Goal: Information Seeking & Learning: Learn about a topic

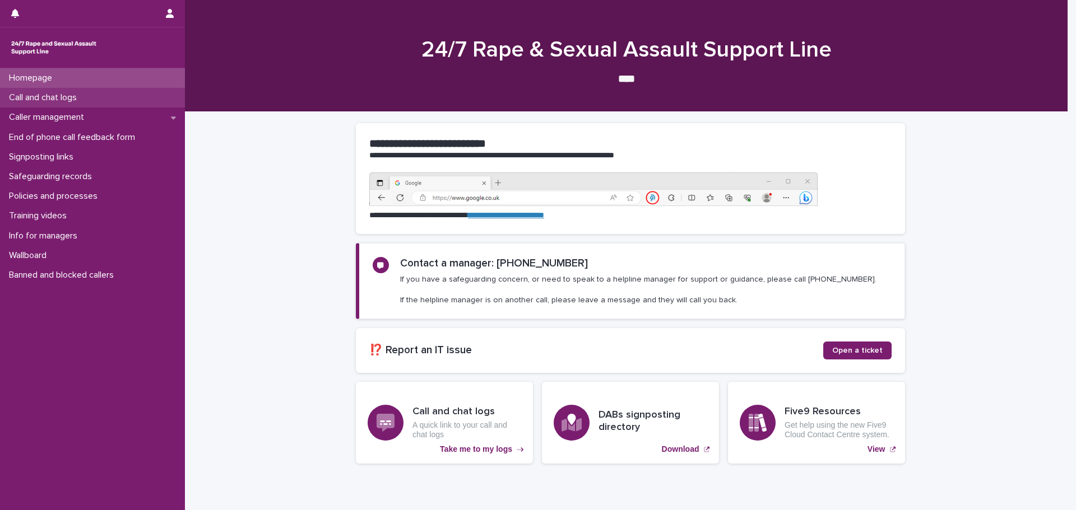
click at [32, 96] on p "Call and chat logs" at bounding box center [44, 97] width 81 height 11
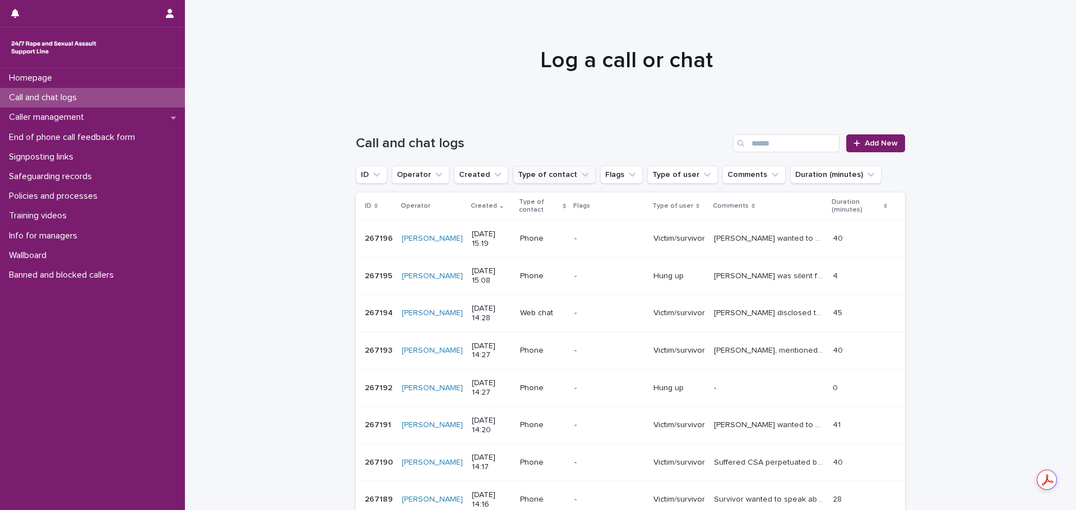
click at [530, 177] on button "Type of contact" at bounding box center [554, 175] width 83 height 18
click at [459, 175] on button "Created" at bounding box center [481, 175] width 54 height 18
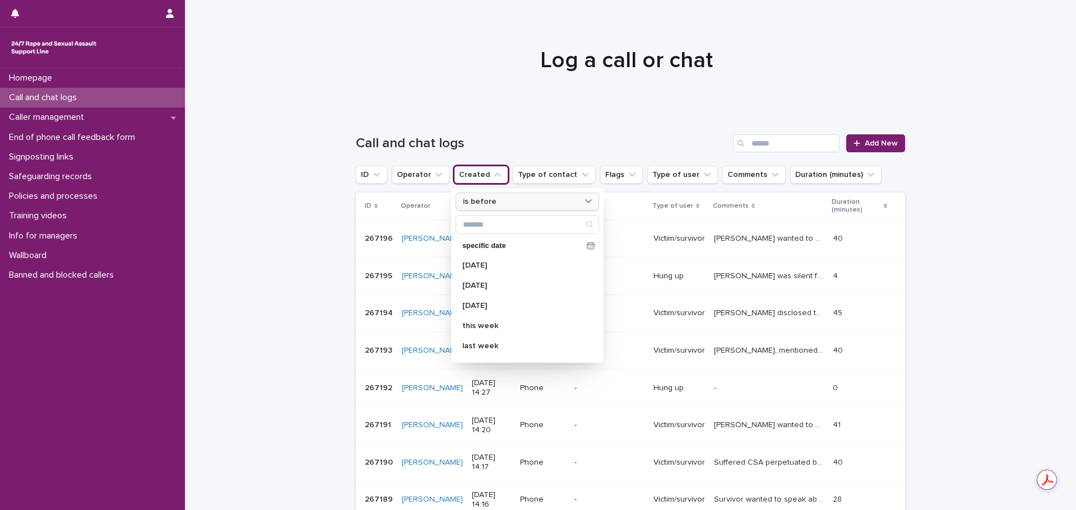
click at [490, 205] on div "is before" at bounding box center [520, 202] width 124 height 12
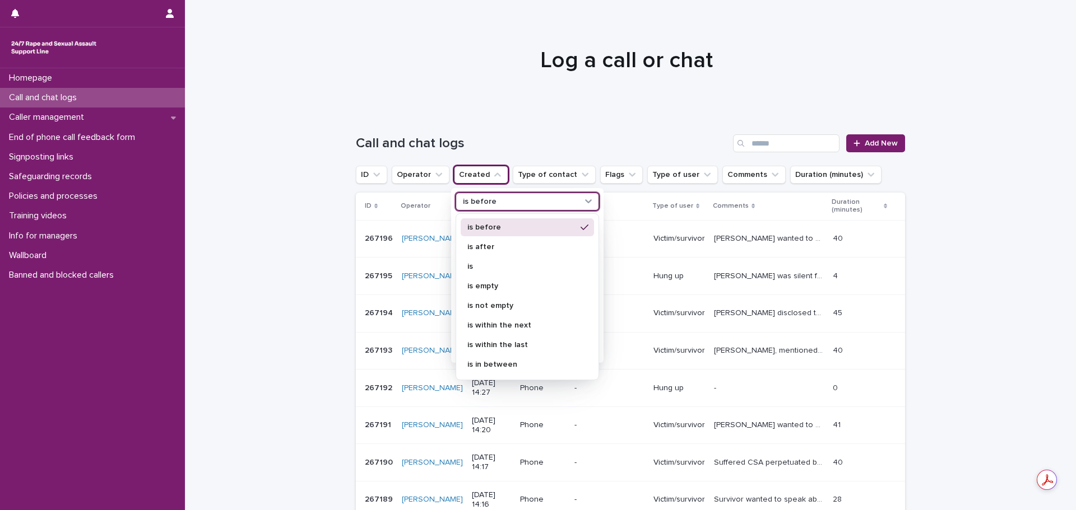
click at [490, 230] on p "is before" at bounding box center [521, 228] width 109 height 8
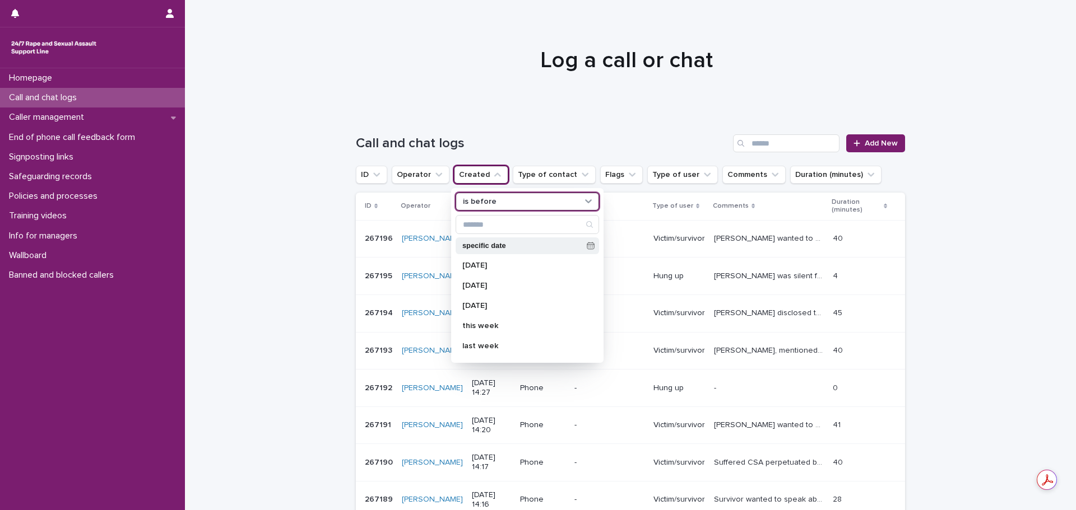
click at [484, 243] on p "specific date" at bounding box center [522, 246] width 120 height 7
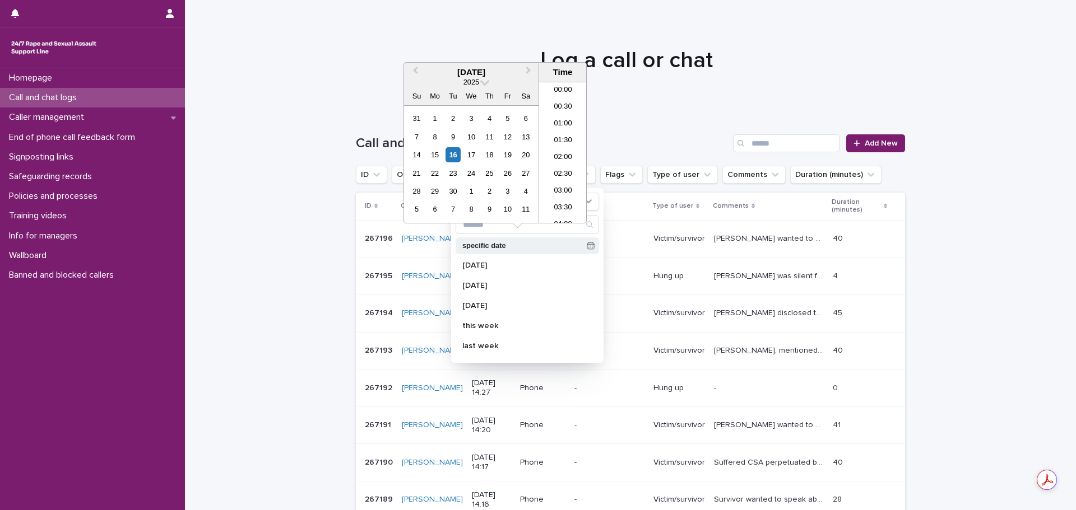
scroll to position [443, 0]
click at [524, 135] on div "13" at bounding box center [525, 136] width 15 height 15
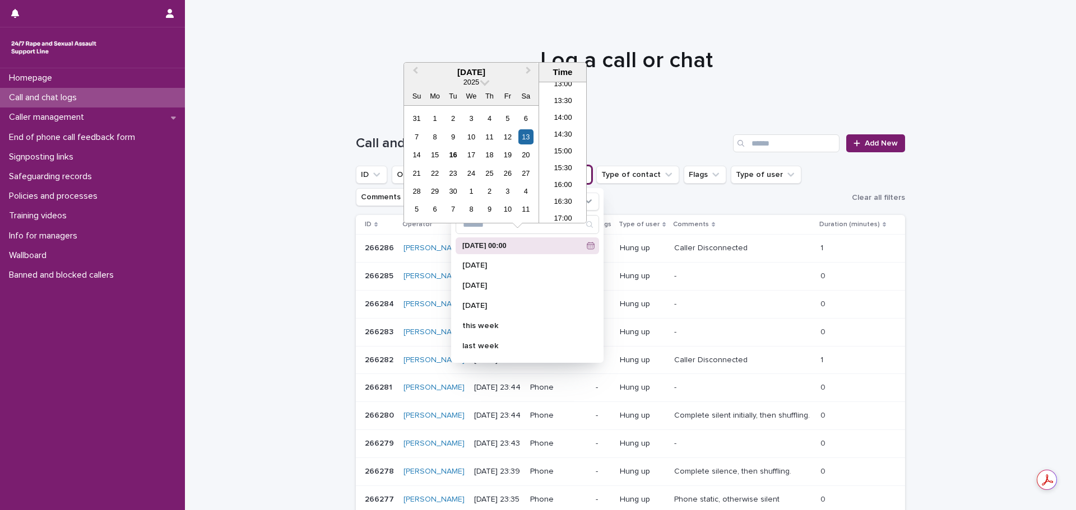
click at [652, 203] on ul "ID Operator Created is before [DATE] 00:00 is before [DATE] 00:00 [DATE] [DATE]…" at bounding box center [602, 186] width 496 height 45
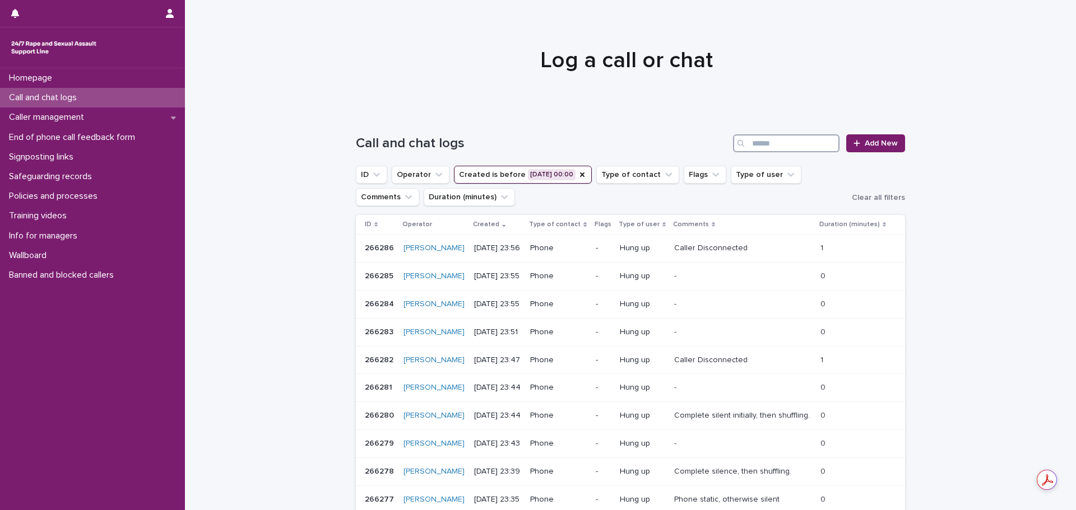
click at [788, 144] on input "Search" at bounding box center [786, 143] width 106 height 18
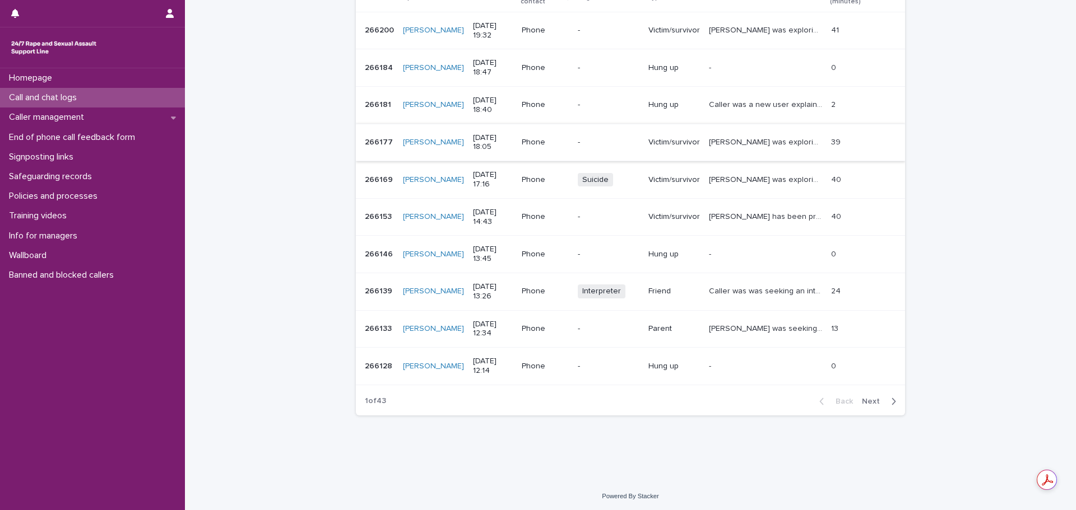
scroll to position [233, 0]
type input "******"
click at [760, 288] on p "Caller was was seeking an interpreter. There was a technical problem with our I…" at bounding box center [767, 288] width 116 height 12
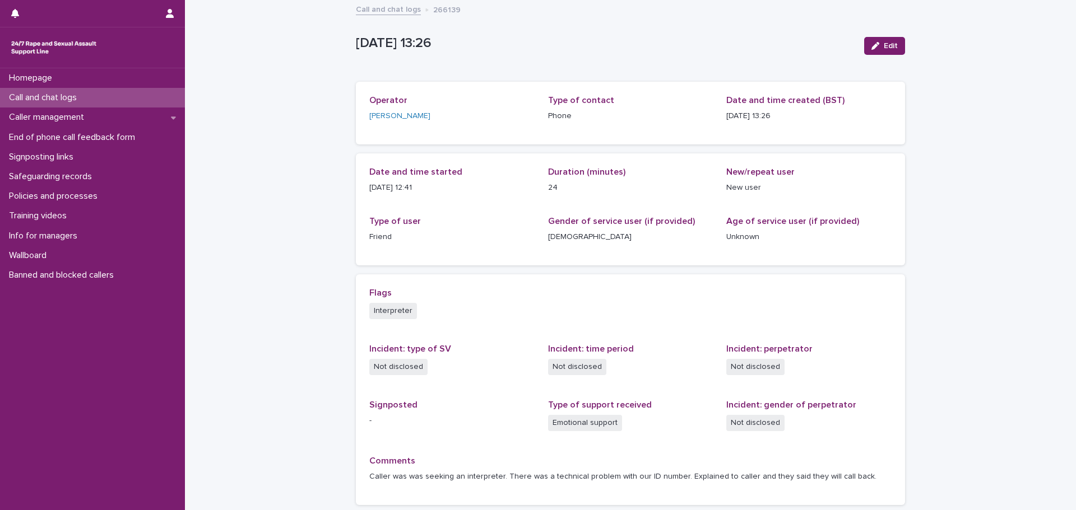
click at [378, 12] on link "Call and chat logs" at bounding box center [388, 8] width 65 height 13
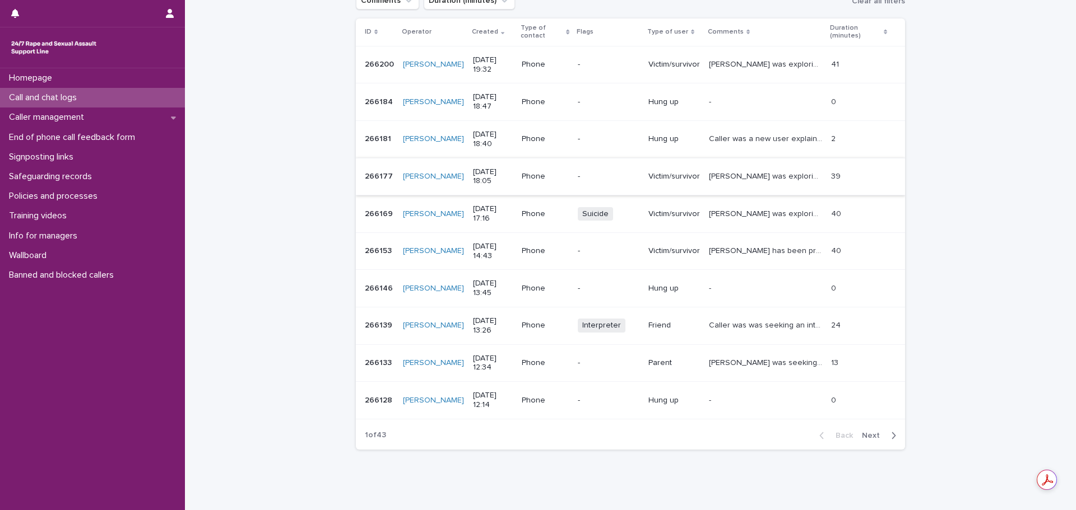
scroll to position [224, 0]
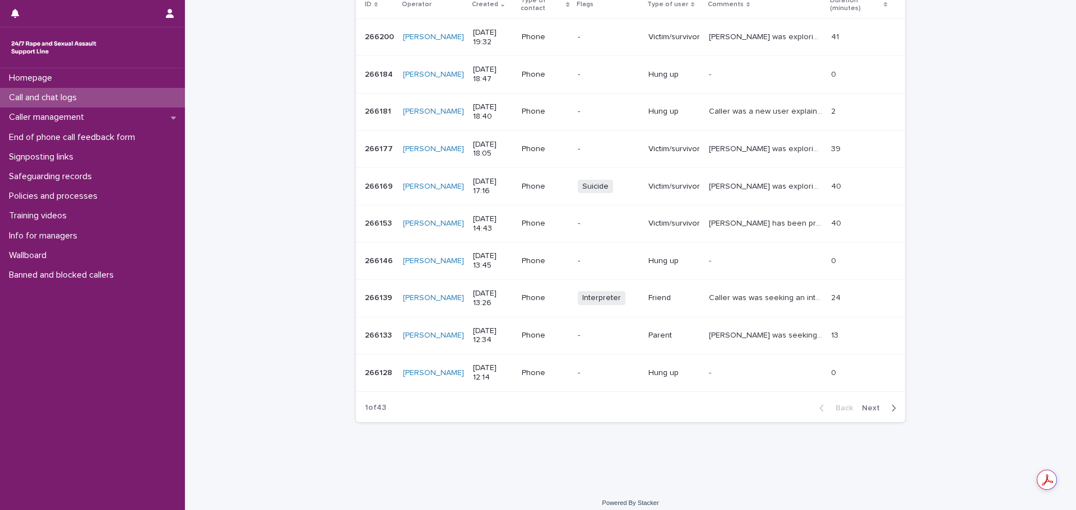
click at [872, 409] on span "Next" at bounding box center [874, 409] width 25 height 8
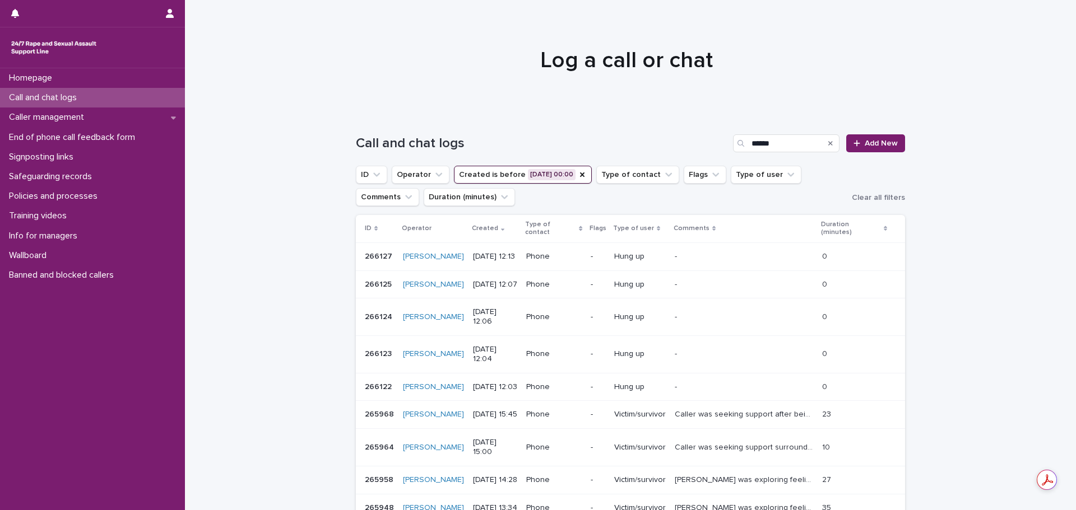
click at [828, 143] on icon "Search" at bounding box center [830, 143] width 4 height 4
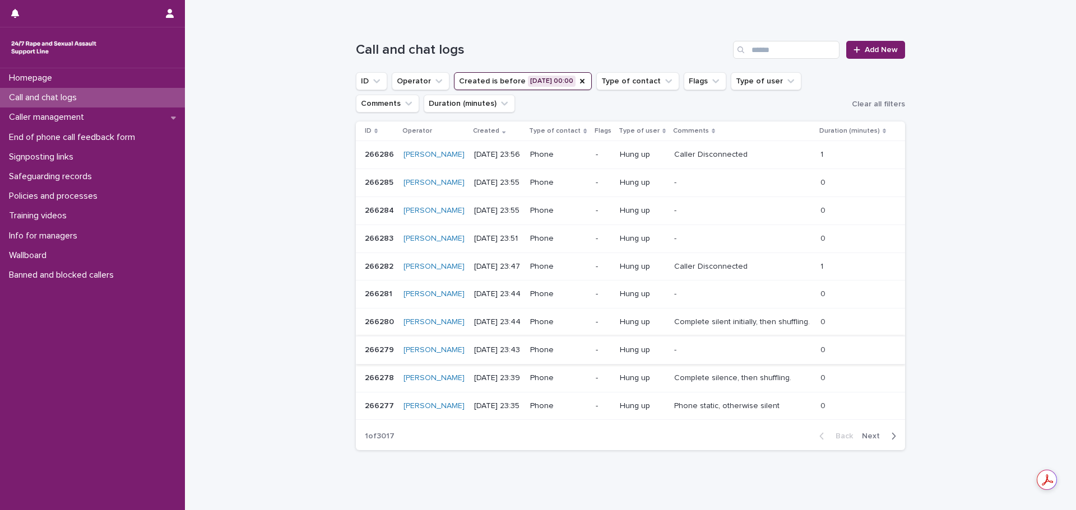
scroll to position [150, 0]
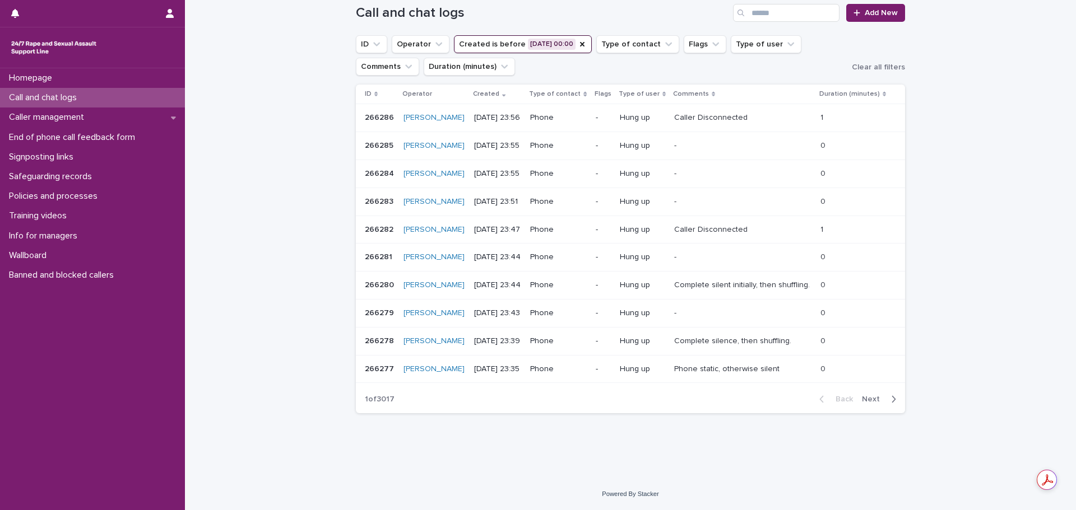
click at [870, 399] on span "Next" at bounding box center [874, 400] width 25 height 8
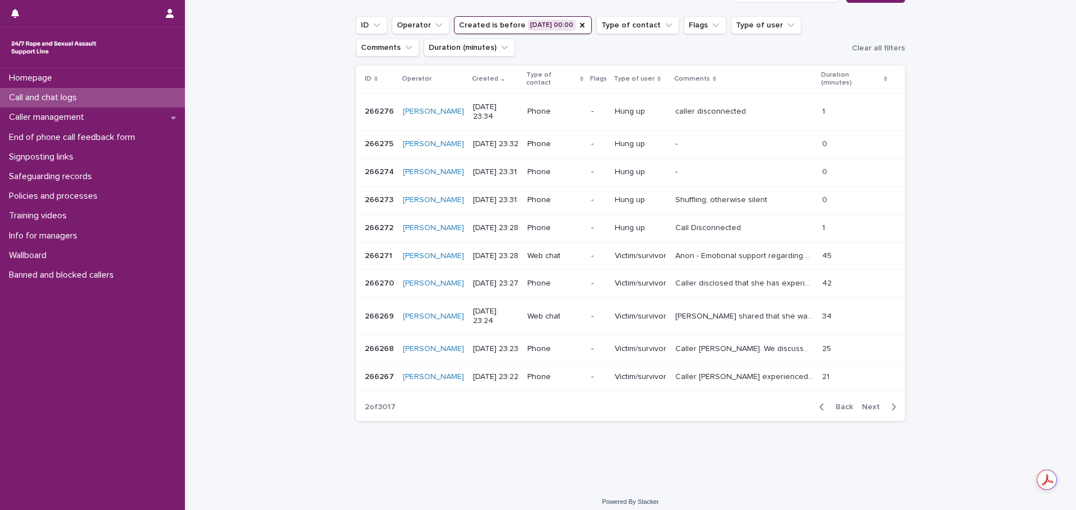
scroll to position [182, 0]
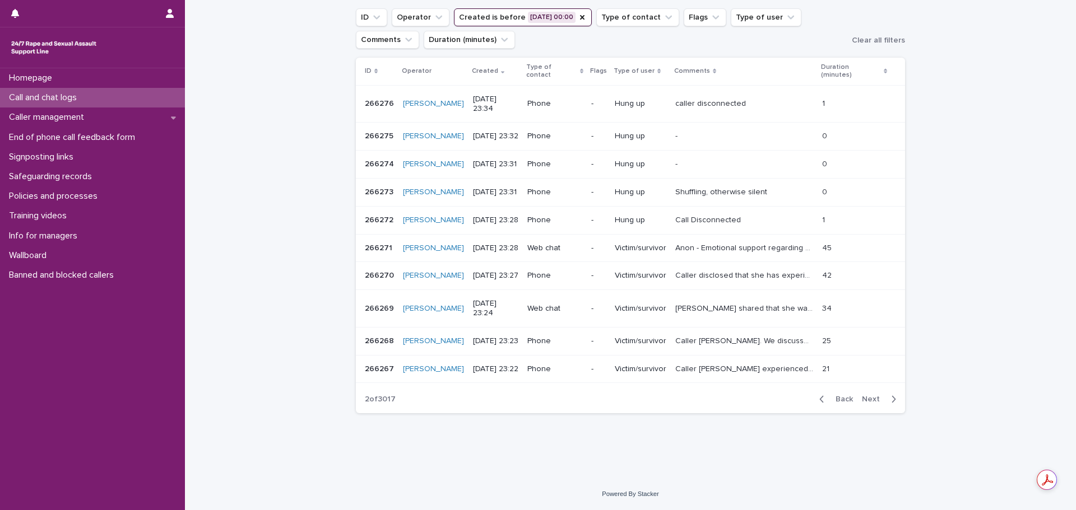
click at [869, 403] on span "Next" at bounding box center [874, 400] width 25 height 8
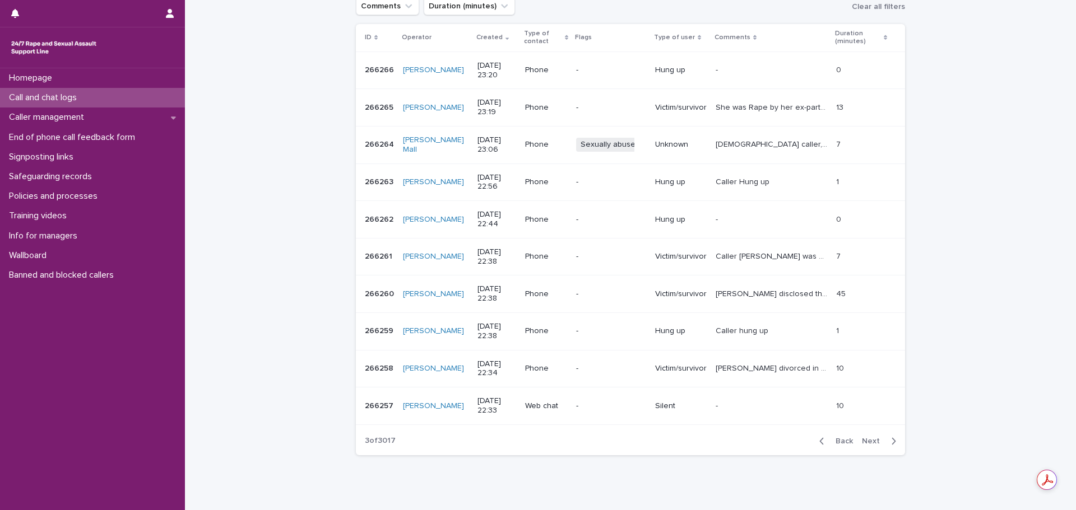
click at [870, 441] on span "Next" at bounding box center [874, 442] width 25 height 8
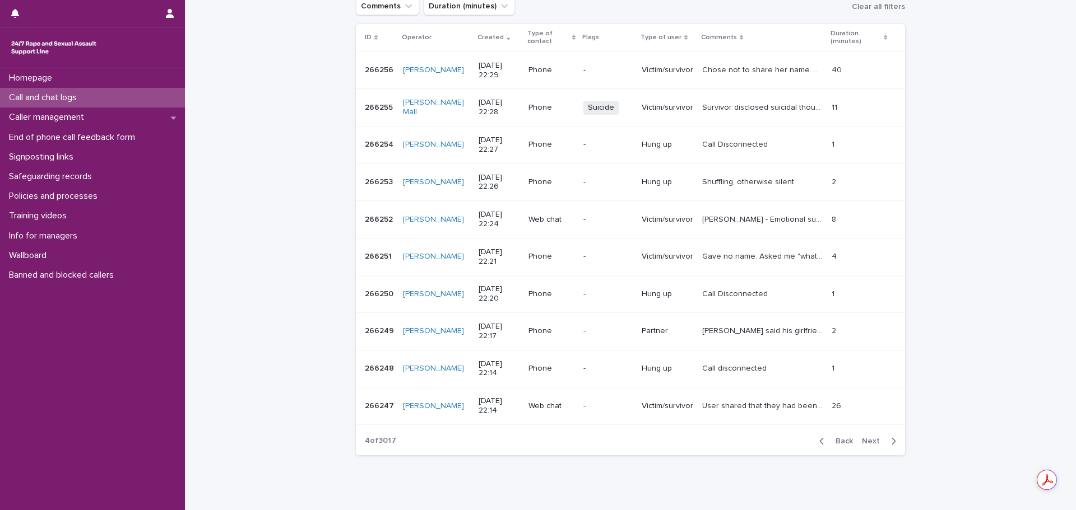
click at [869, 440] on span "Next" at bounding box center [874, 442] width 25 height 8
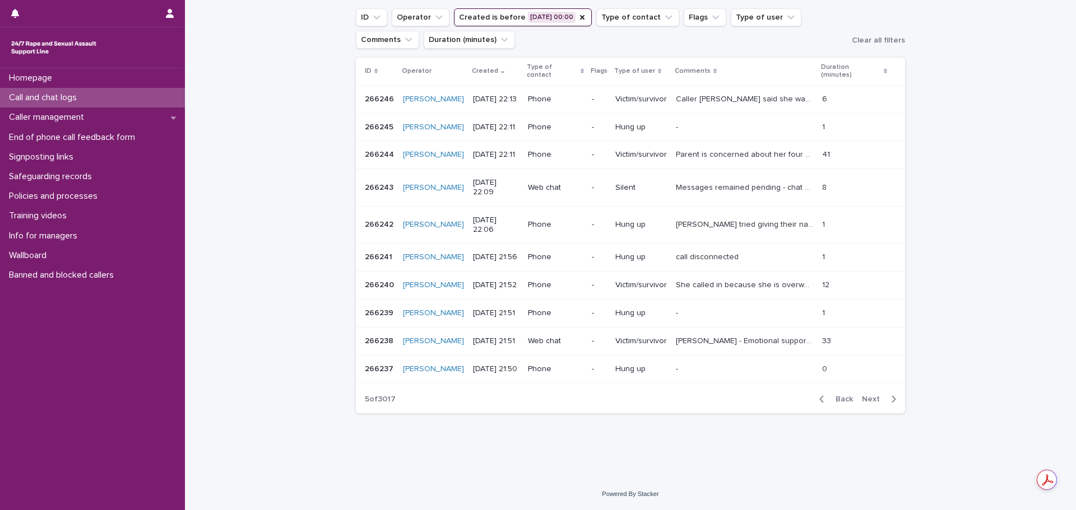
scroll to position [168, 0]
click at [867, 403] on span "Next" at bounding box center [874, 400] width 25 height 8
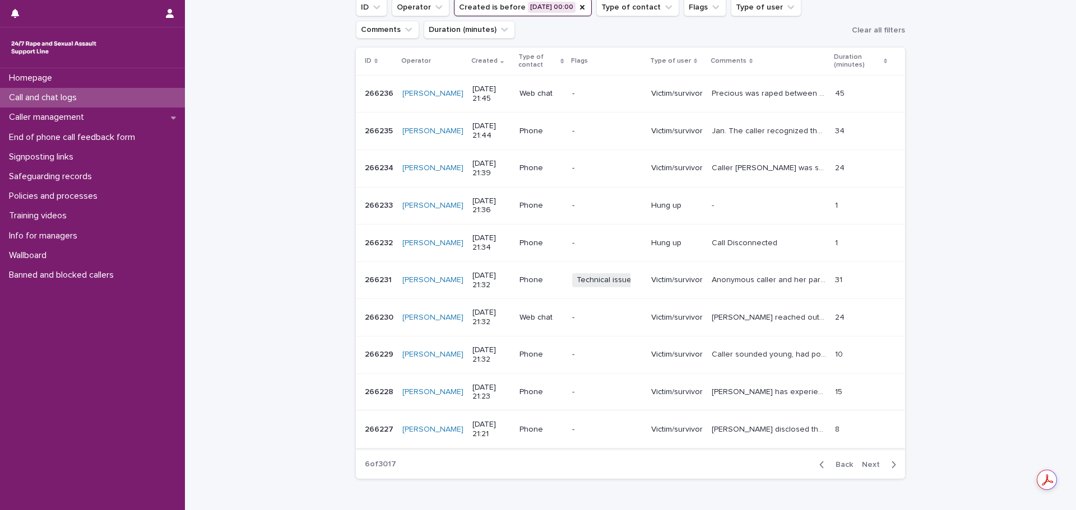
scroll to position [191, 0]
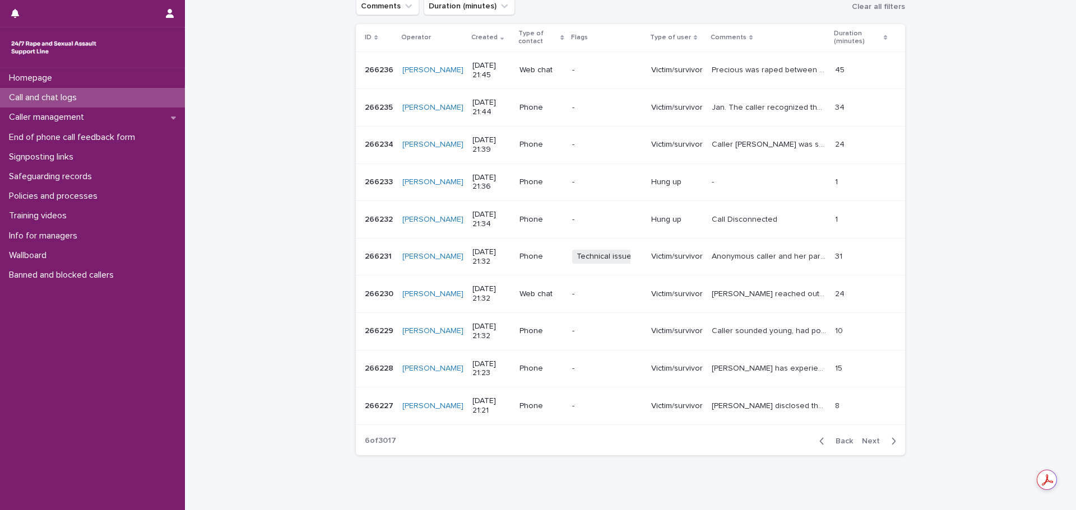
click at [867, 438] on span "Next" at bounding box center [874, 442] width 25 height 8
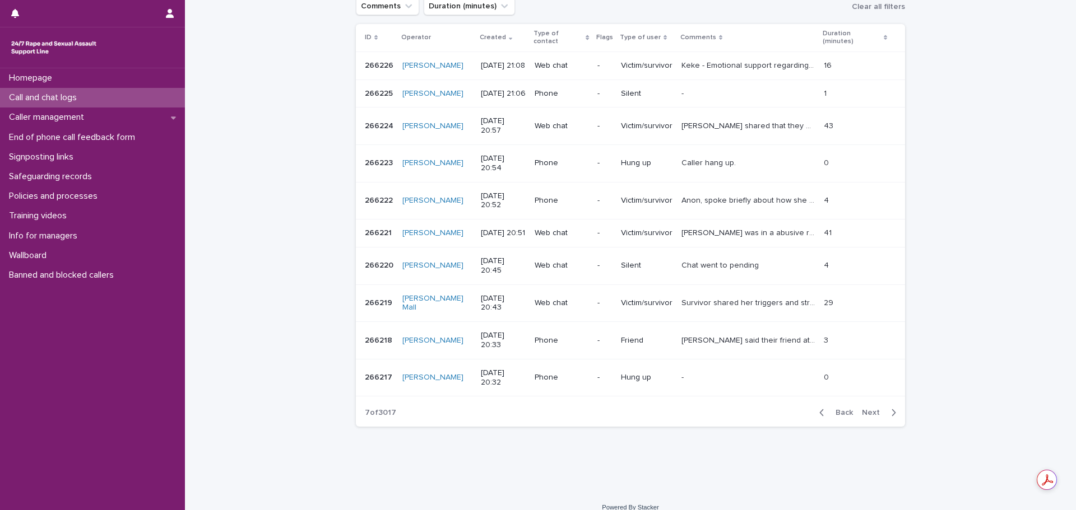
scroll to position [177, 0]
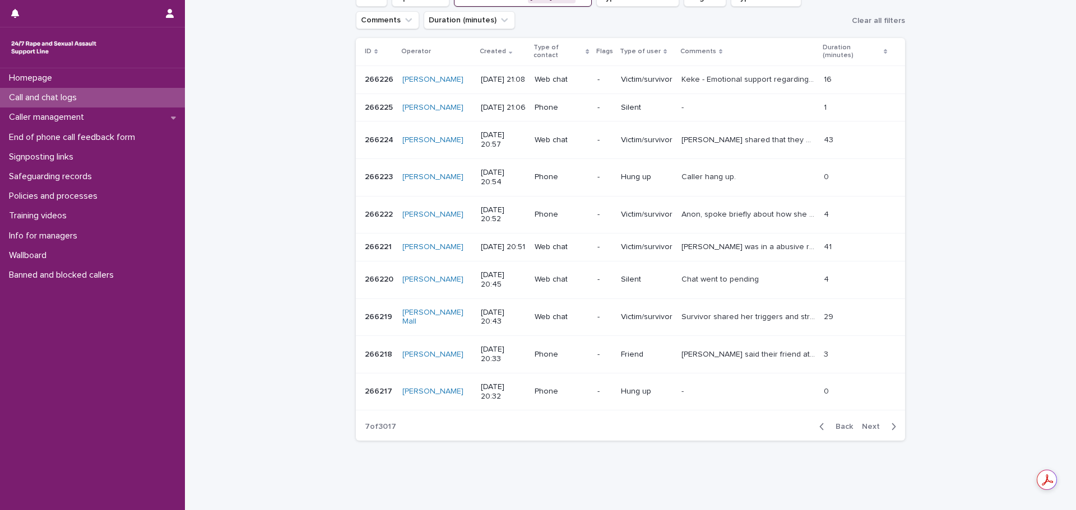
click at [868, 426] on span "Next" at bounding box center [874, 427] width 25 height 8
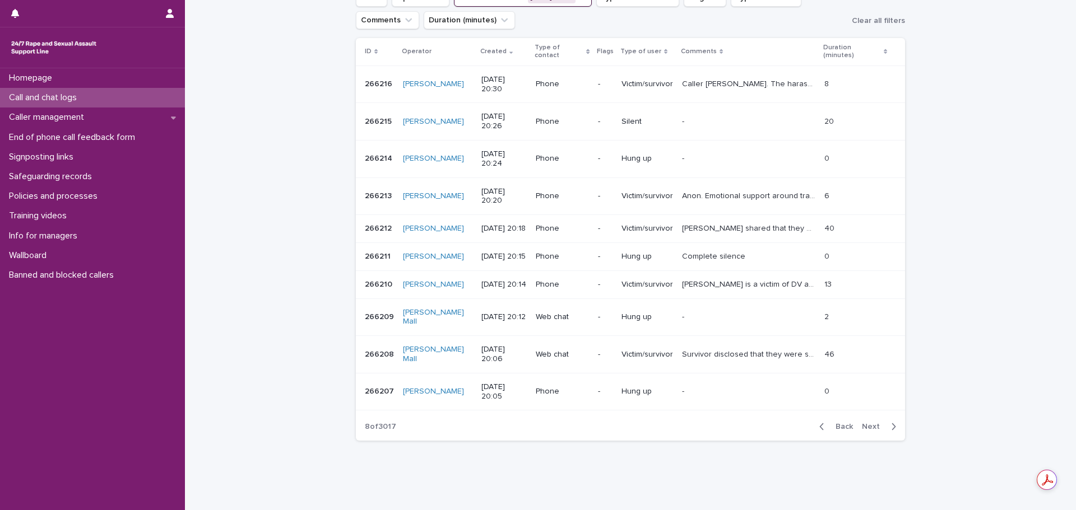
click at [868, 426] on span "Next" at bounding box center [874, 427] width 25 height 8
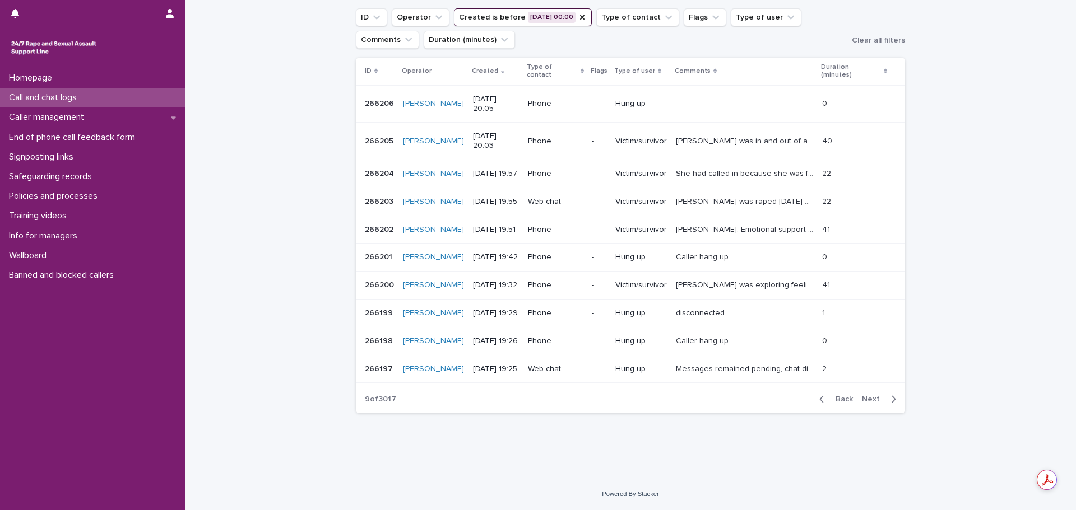
scroll to position [173, 0]
click at [868, 403] on span "Next" at bounding box center [874, 400] width 25 height 8
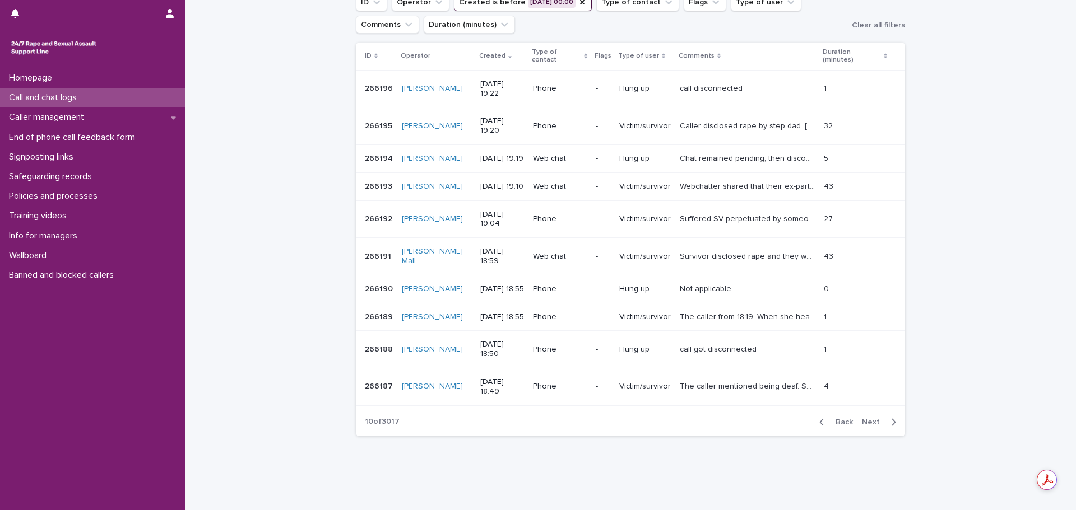
scroll to position [182, 0]
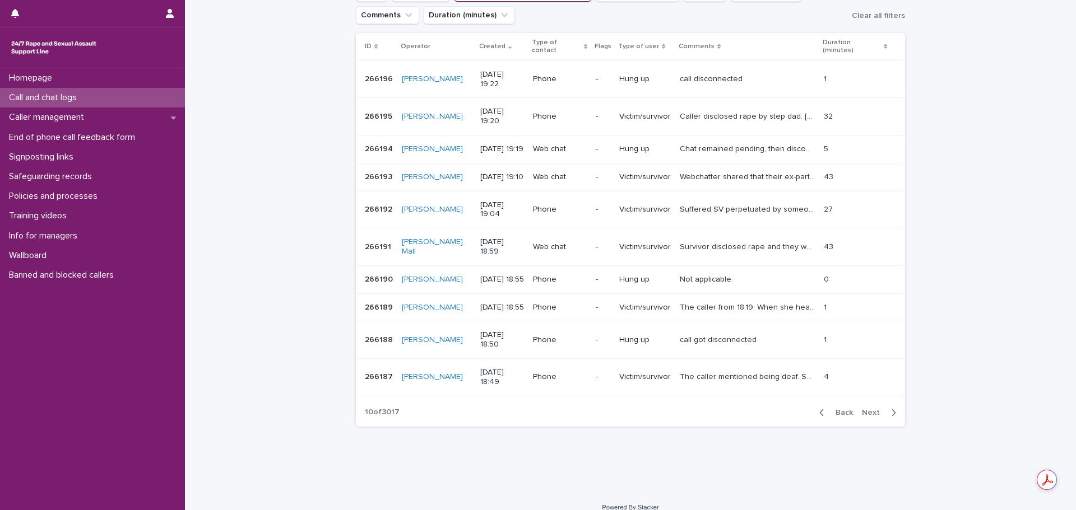
click at [868, 426] on div "Back Next" at bounding box center [857, 413] width 95 height 28
click at [868, 417] on span "Next" at bounding box center [874, 413] width 25 height 8
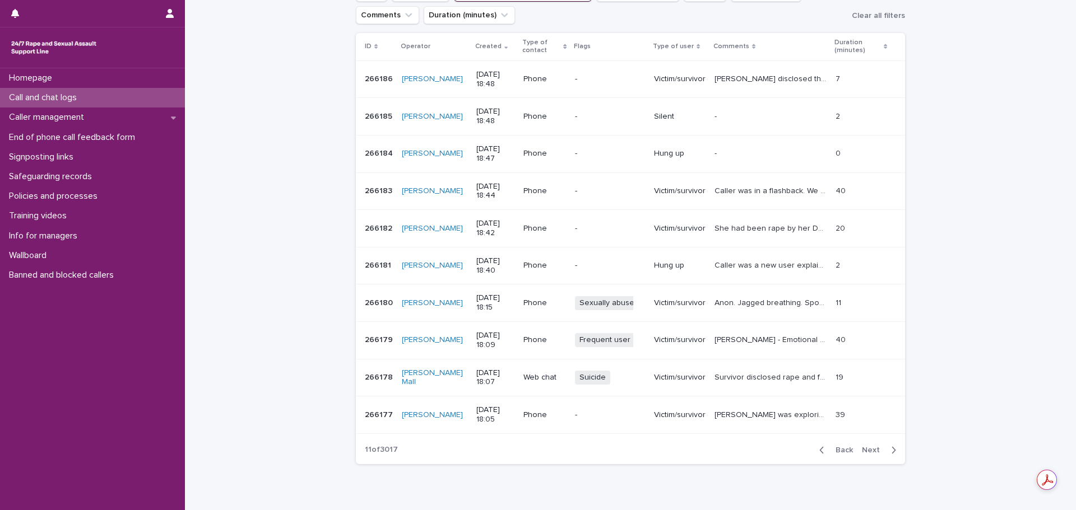
scroll to position [191, 0]
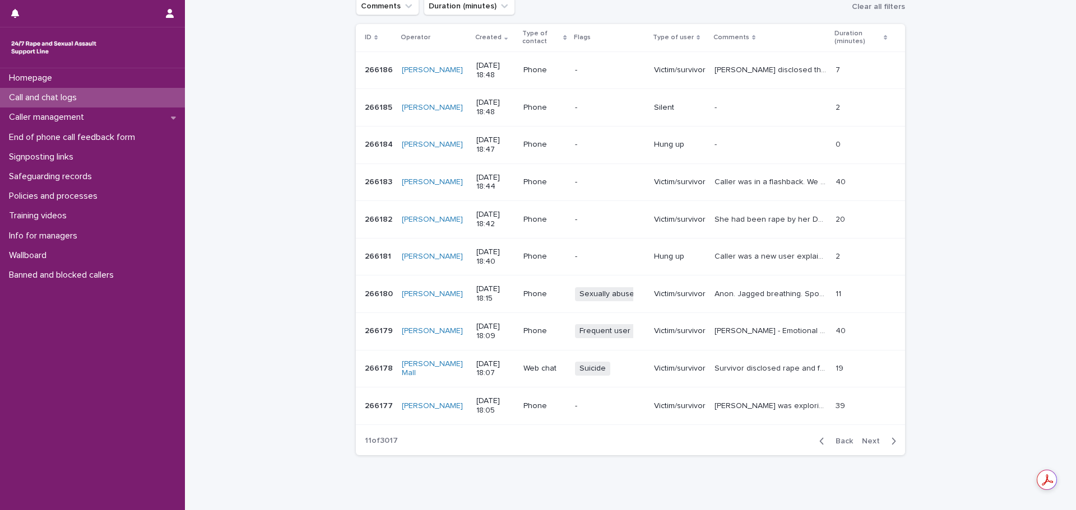
click at [866, 439] on span "Next" at bounding box center [874, 442] width 25 height 8
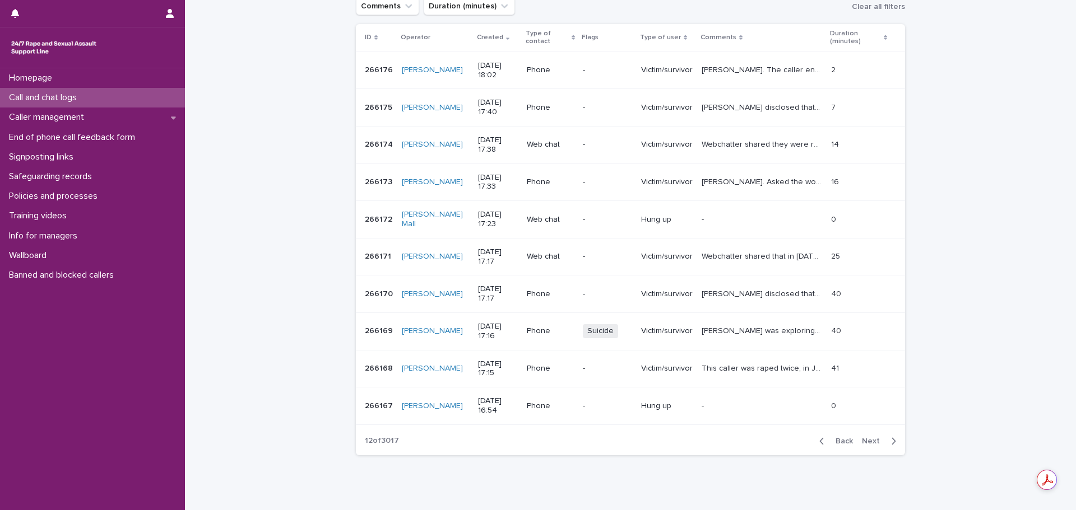
click at [867, 441] on span "Next" at bounding box center [874, 442] width 25 height 8
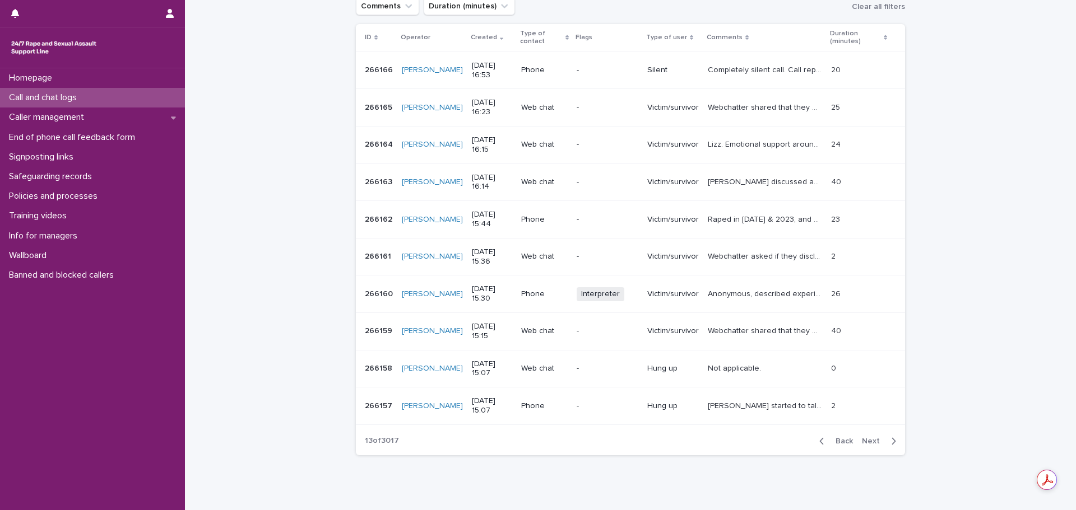
click at [737, 301] on div "Anonymous, described experiencing sexual violence and talked about the impacts …" at bounding box center [765, 294] width 114 height 18
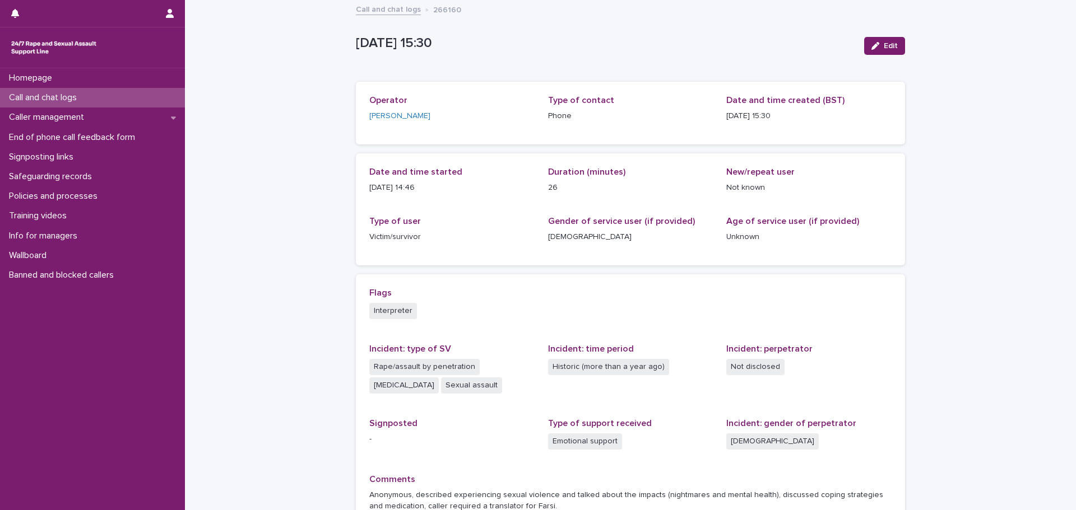
click at [382, 8] on link "Call and chat logs" at bounding box center [388, 8] width 65 height 13
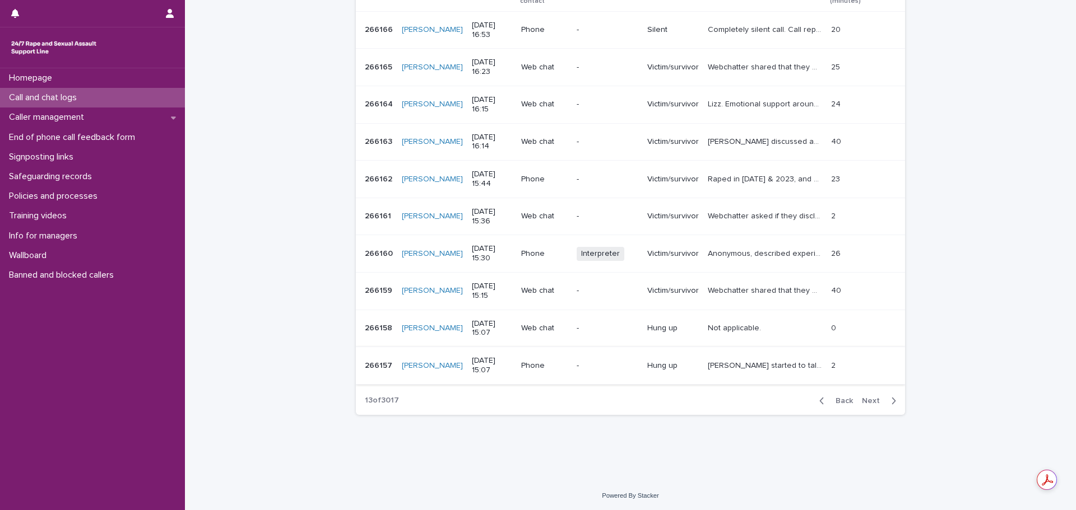
scroll to position [233, 0]
click at [870, 399] on span "Next" at bounding box center [874, 400] width 25 height 8
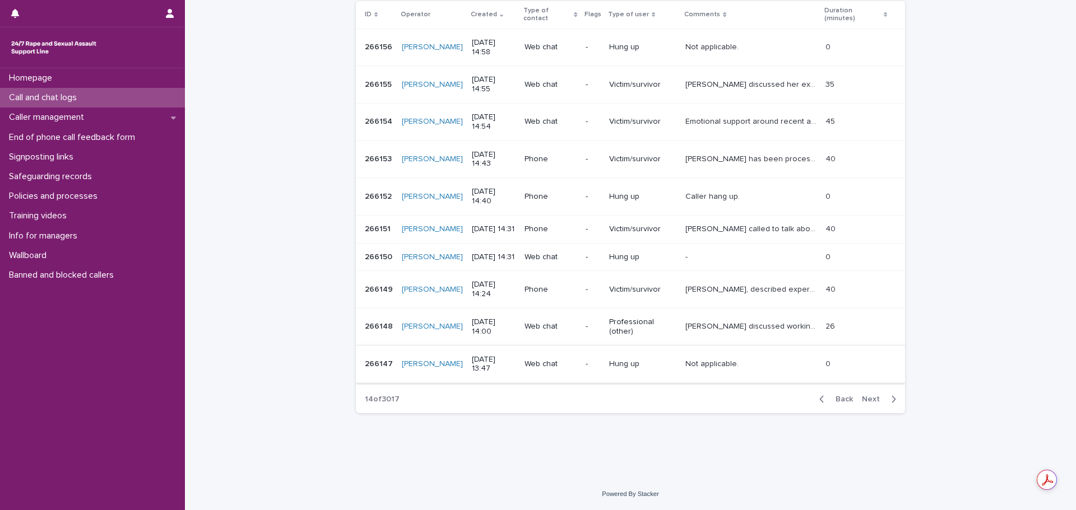
scroll to position [224, 0]
click at [863, 396] on span "Next" at bounding box center [874, 400] width 25 height 8
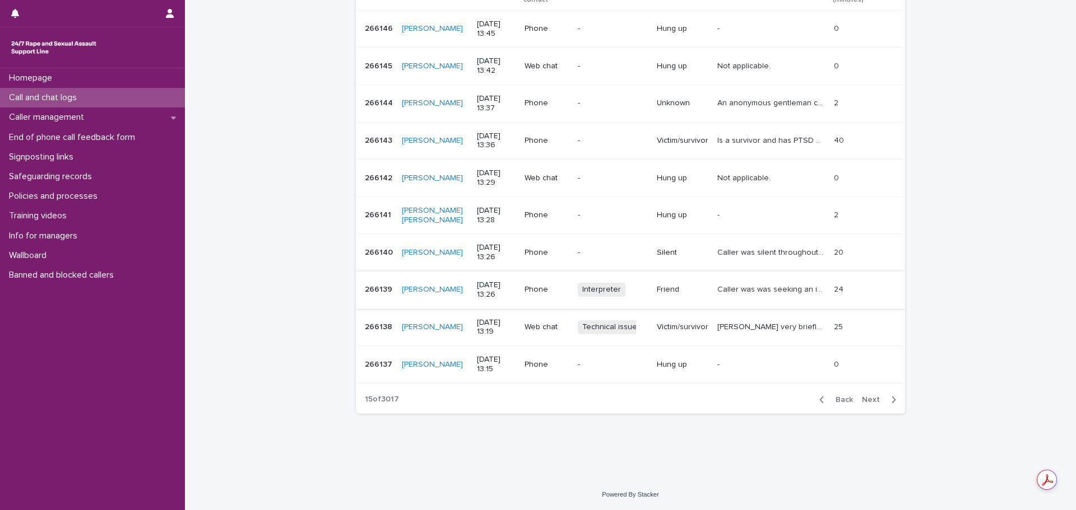
scroll to position [233, 0]
click at [676, 296] on div "Friend" at bounding box center [683, 289] width 52 height 18
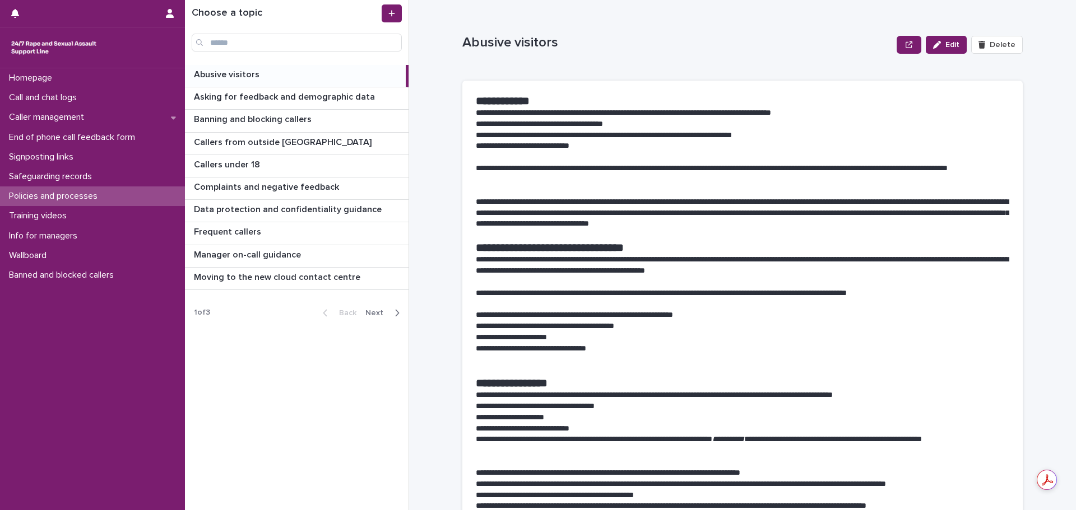
click at [380, 316] on span "Next" at bounding box center [377, 313] width 25 height 8
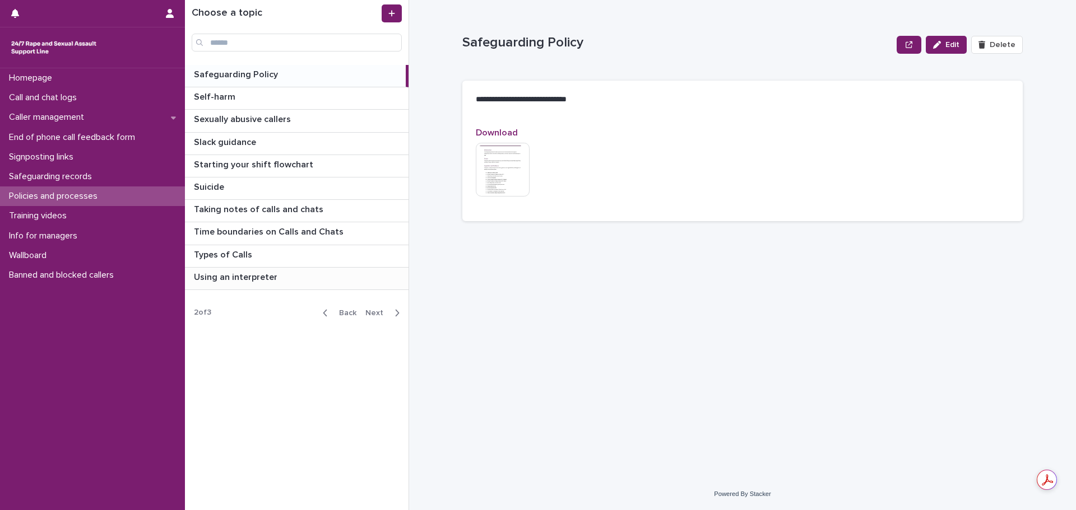
click at [268, 278] on p "Using an interpreter" at bounding box center [237, 276] width 86 height 13
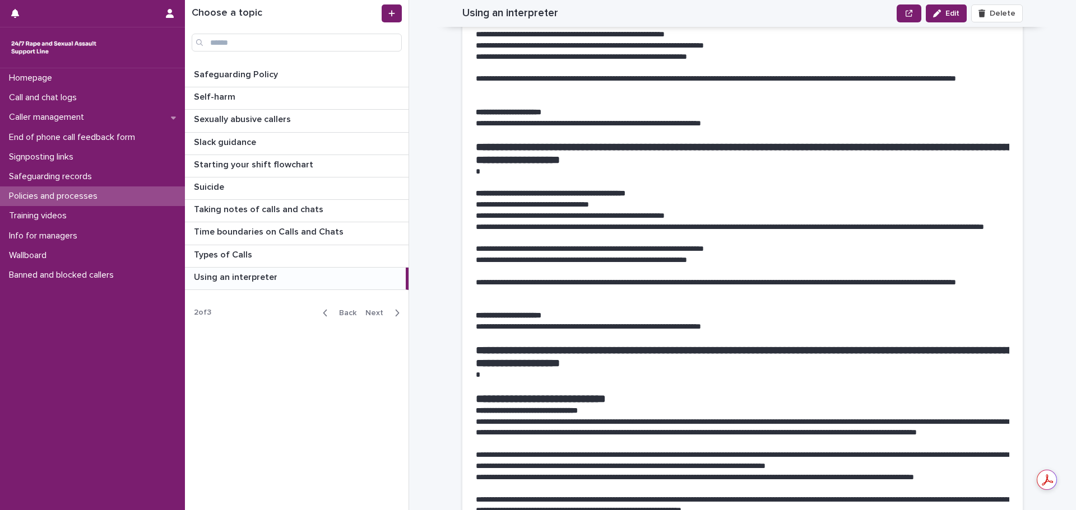
scroll to position [504, 0]
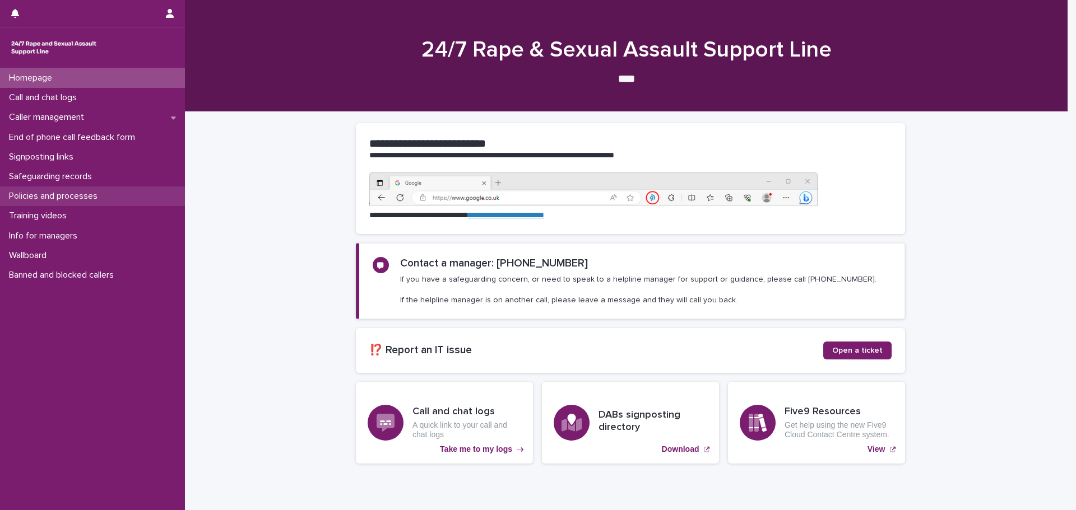
click at [52, 199] on p "Policies and processes" at bounding box center [55, 196] width 102 height 11
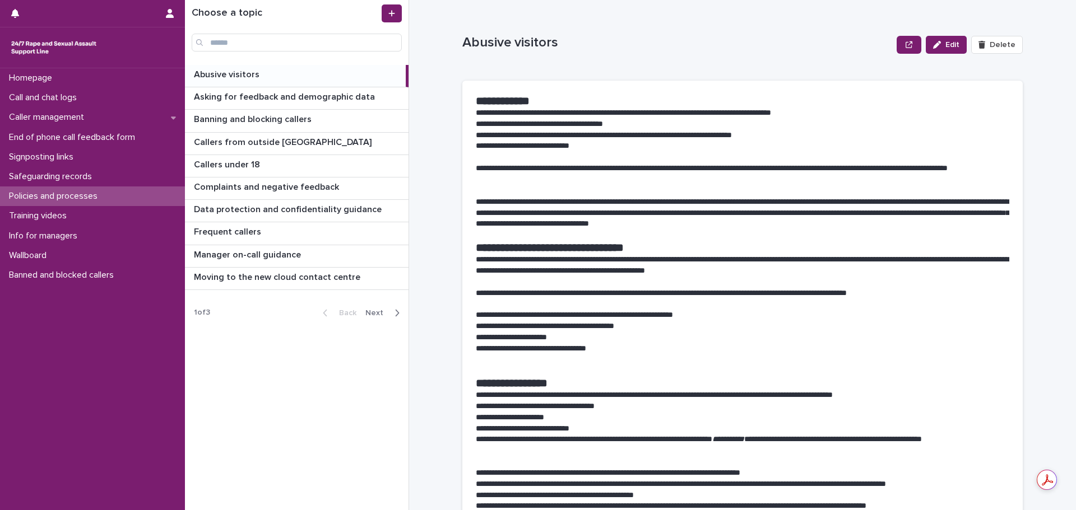
click at [373, 312] on span "Next" at bounding box center [377, 313] width 25 height 8
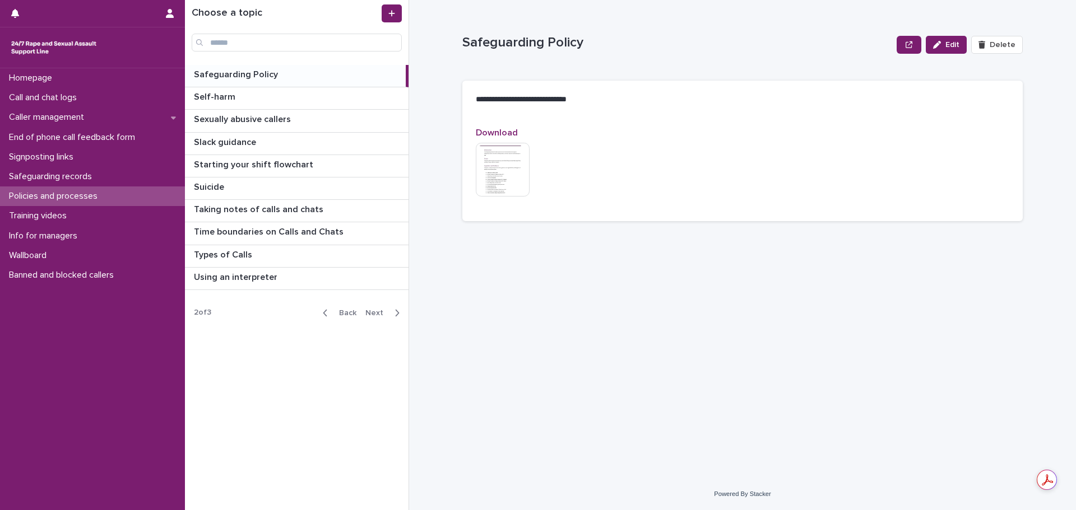
click at [381, 315] on span "Next" at bounding box center [377, 313] width 25 height 8
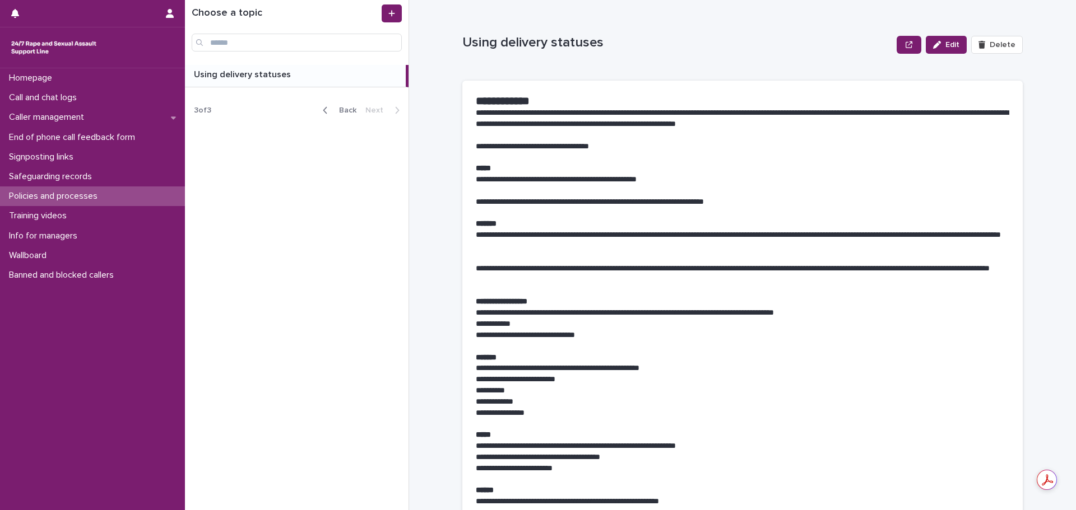
click at [348, 113] on span "Back" at bounding box center [344, 110] width 24 height 8
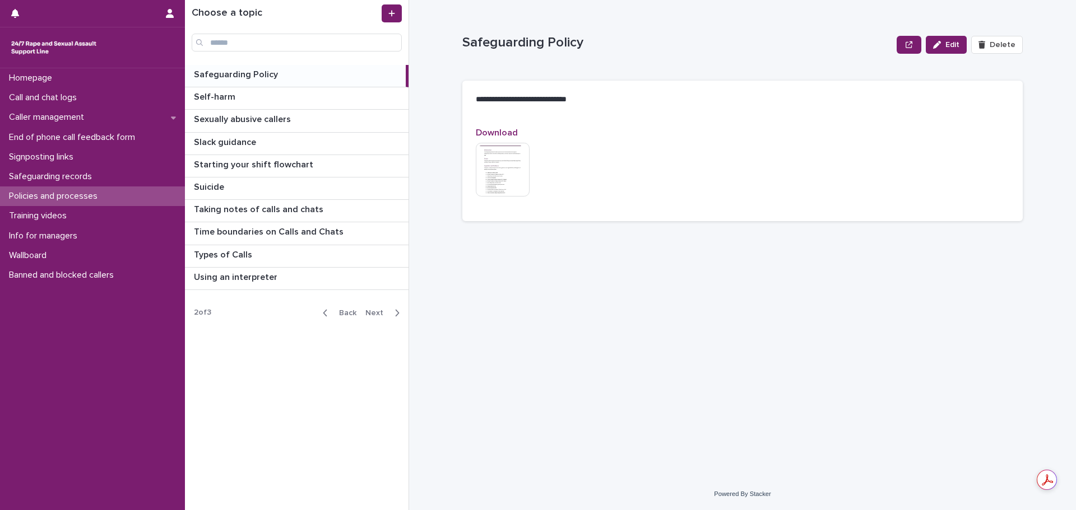
click at [341, 313] on span "Back" at bounding box center [344, 313] width 24 height 8
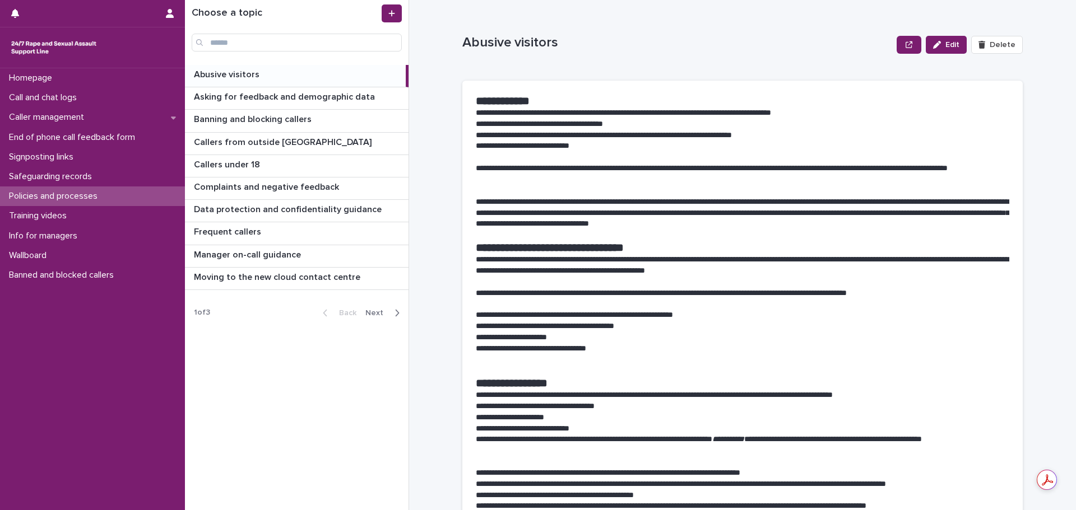
click at [257, 71] on p "Abusive visitors" at bounding box center [228, 73] width 68 height 13
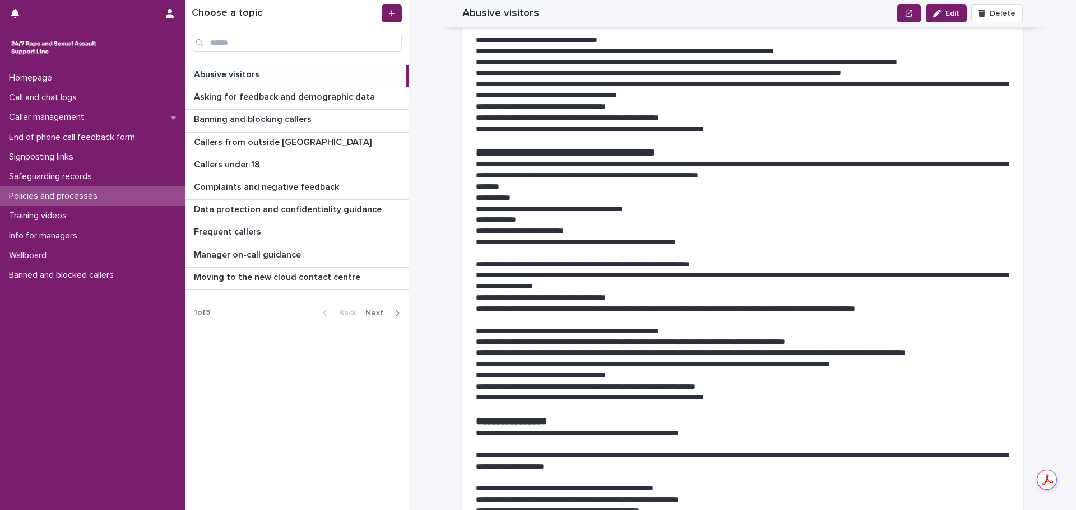
scroll to position [476, 0]
